Goal: Information Seeking & Learning: Find specific fact

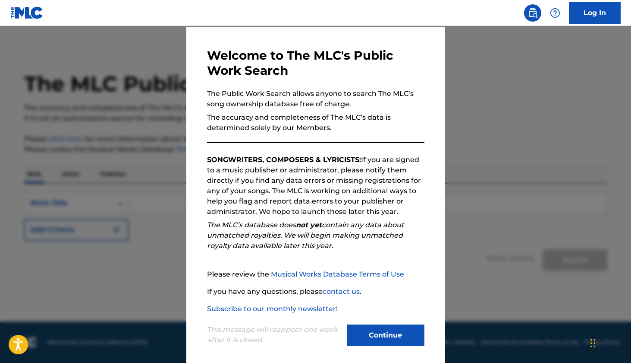
scroll to position [27, 0]
click at [381, 336] on button "Continue" at bounding box center [386, 335] width 78 height 22
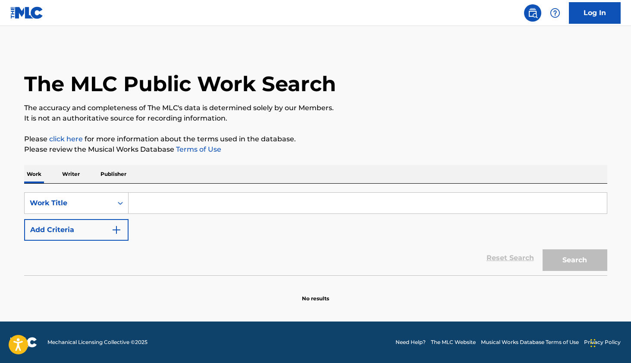
click at [146, 202] on input "Search Form" at bounding box center [368, 203] width 479 height 21
click at [77, 172] on p "Writer" at bounding box center [71, 174] width 23 height 18
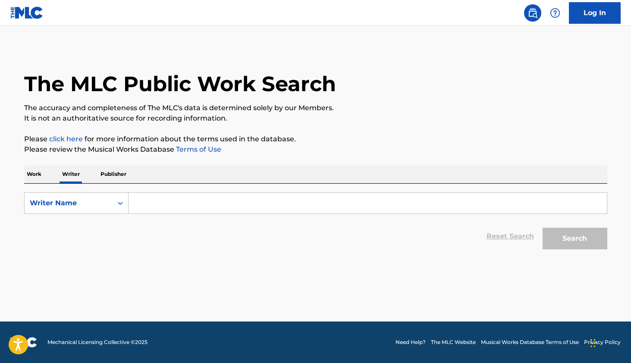
click at [132, 197] on input "Search Form" at bounding box center [368, 203] width 479 height 21
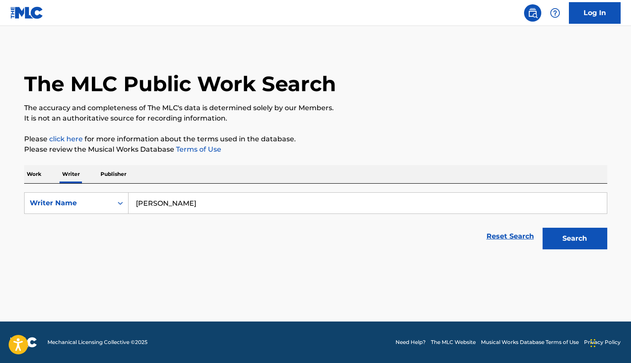
type input "[PERSON_NAME]"
drag, startPoint x: 445, startPoint y: 224, endPoint x: 588, endPoint y: 245, distance: 144.4
click at [588, 245] on button "Search" at bounding box center [575, 238] width 65 height 22
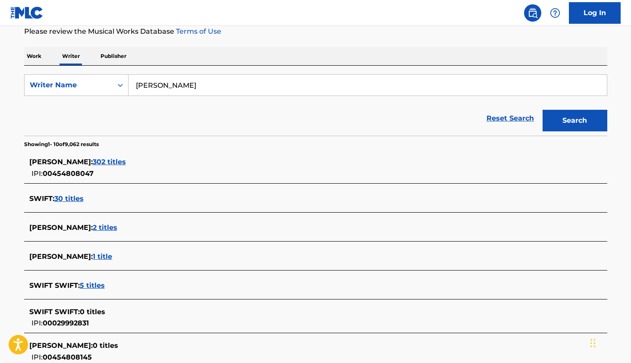
scroll to position [126, 0]
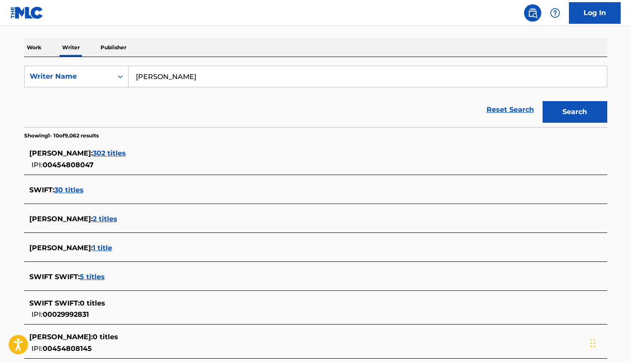
click at [126, 153] on span "302 titles" at bounding box center [109, 153] width 33 height 8
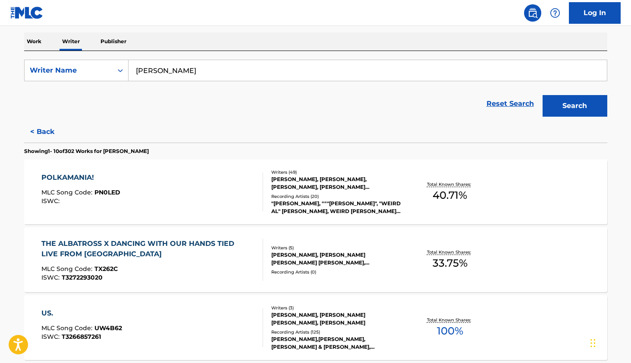
scroll to position [133, 0]
click at [82, 179] on div "POLKAMANIA!" at bounding box center [80, 177] width 79 height 10
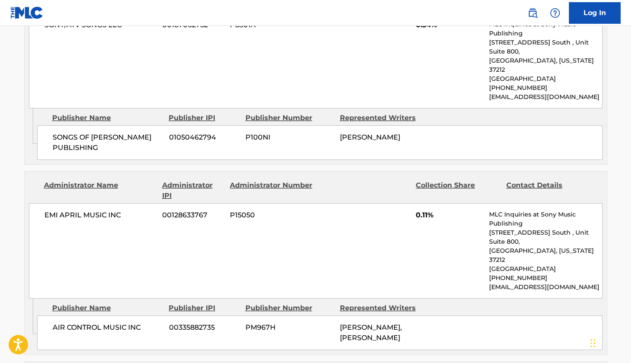
scroll to position [3445, 0]
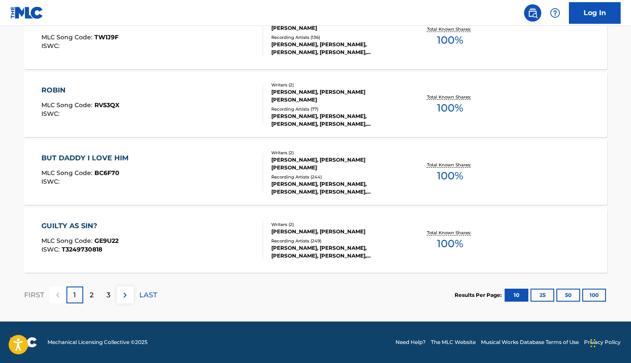
scroll to position [694, 0]
click at [91, 294] on p "2" at bounding box center [92, 295] width 4 height 10
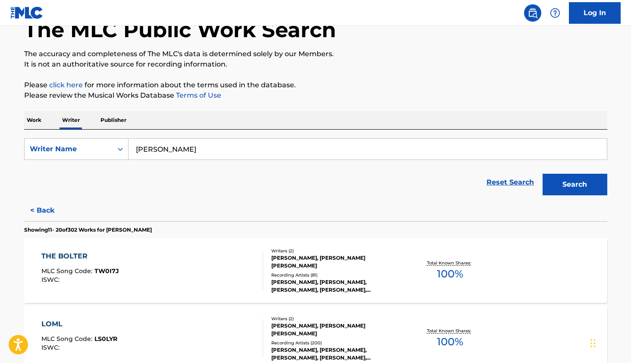
scroll to position [53, 0]
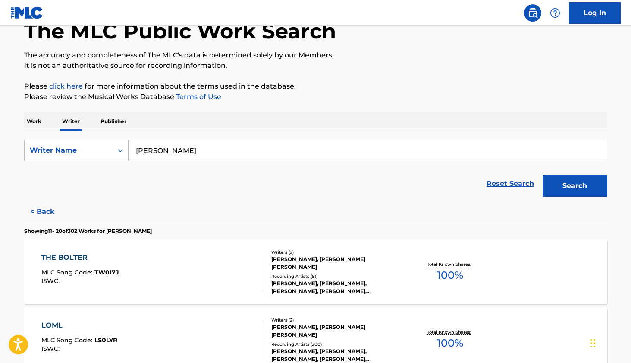
click at [145, 153] on input "[PERSON_NAME]" at bounding box center [368, 150] width 479 height 21
type input "life of a showgirl"
click at [31, 124] on p "Work" at bounding box center [34, 121] width 20 height 18
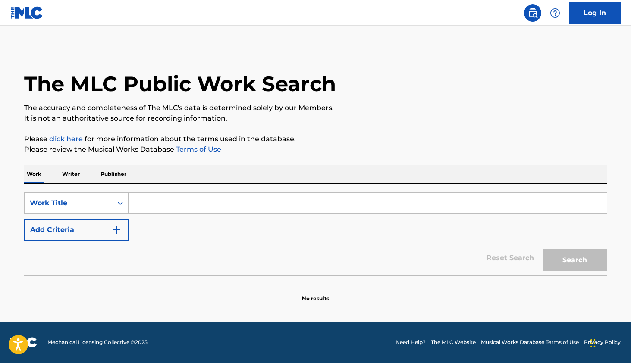
click at [188, 211] on input "Search Form" at bounding box center [368, 203] width 479 height 21
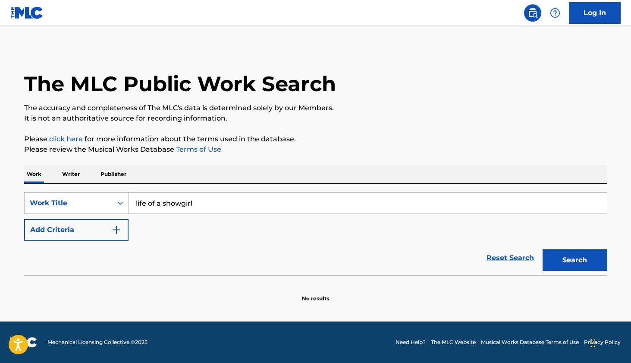
type input "life of a showgirl"
click at [575, 260] on button "Search" at bounding box center [575, 260] width 65 height 22
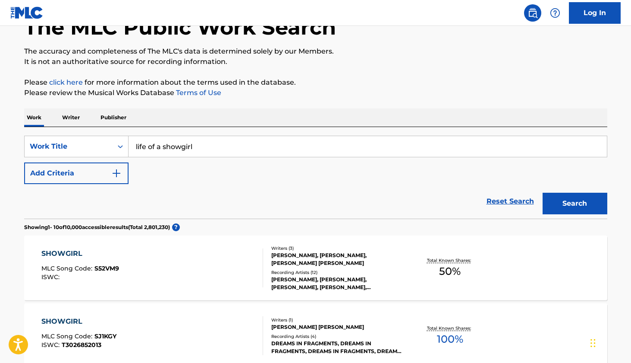
scroll to position [66, 0]
